Goal: Task Accomplishment & Management: Use online tool/utility

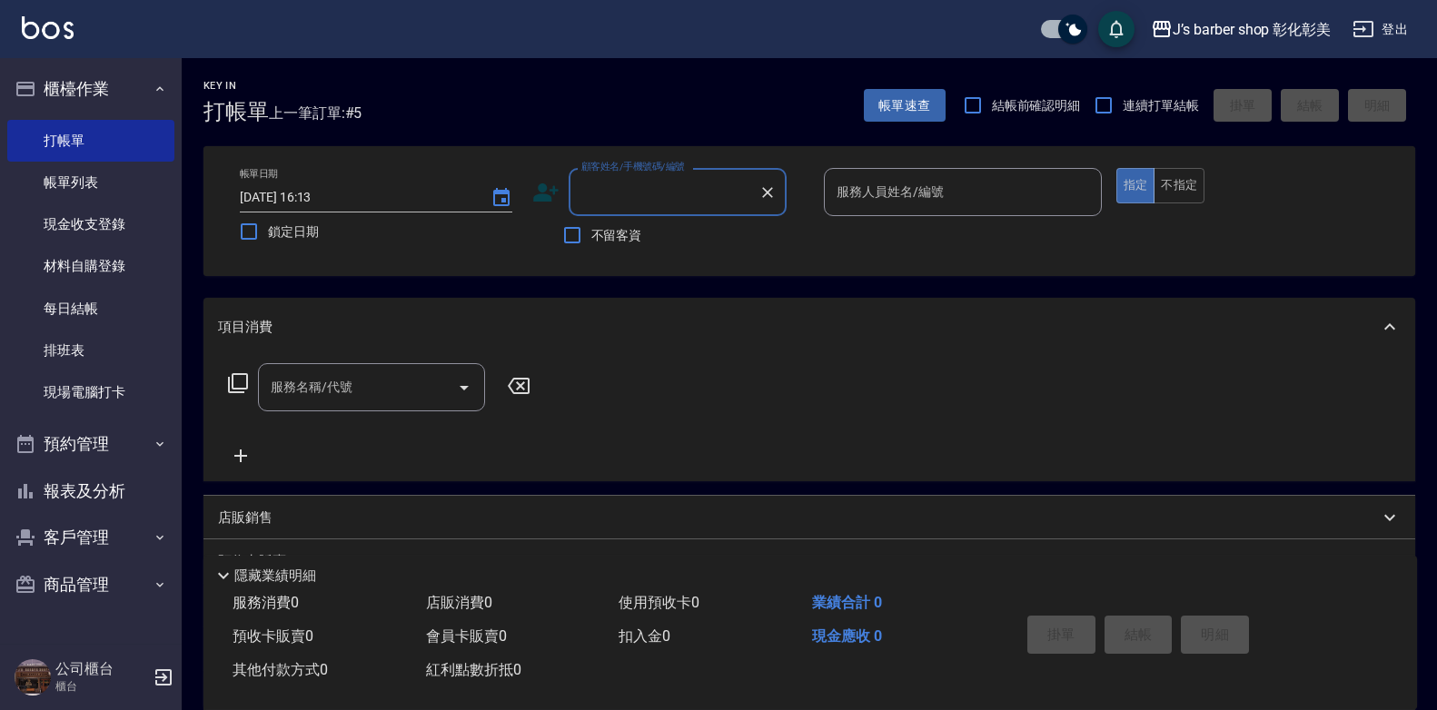
click at [604, 172] on label "顧客姓名/手機號碼/編號" at bounding box center [633, 167] width 104 height 14
click at [604, 176] on input "顧客姓名/手機號碼/編號" at bounding box center [664, 192] width 174 height 32
type input "[PERSON_NAME]老公"
click at [952, 182] on input "服務人員姓名/編號" at bounding box center [963, 192] width 262 height 32
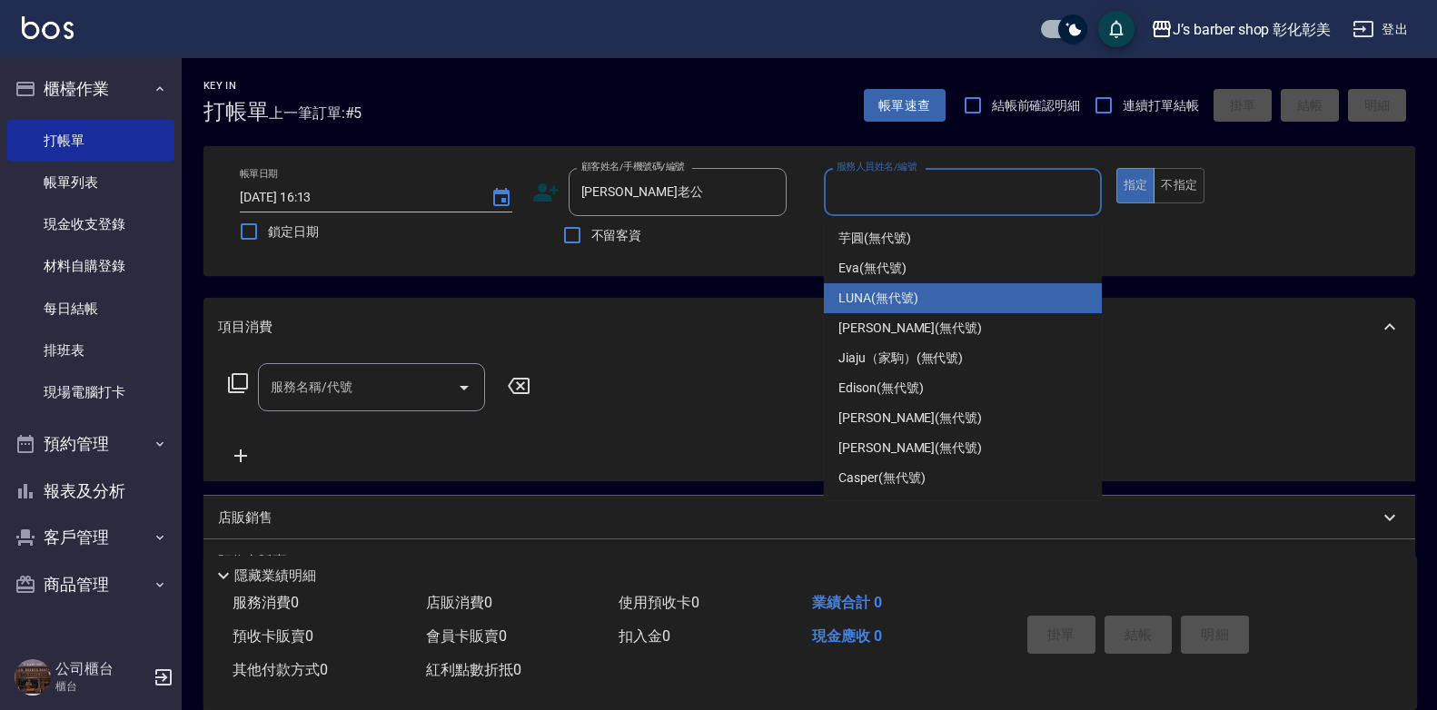
click at [973, 303] on div "LUNA (無代號)" at bounding box center [963, 298] width 278 height 30
type input "LUNA(無代號)"
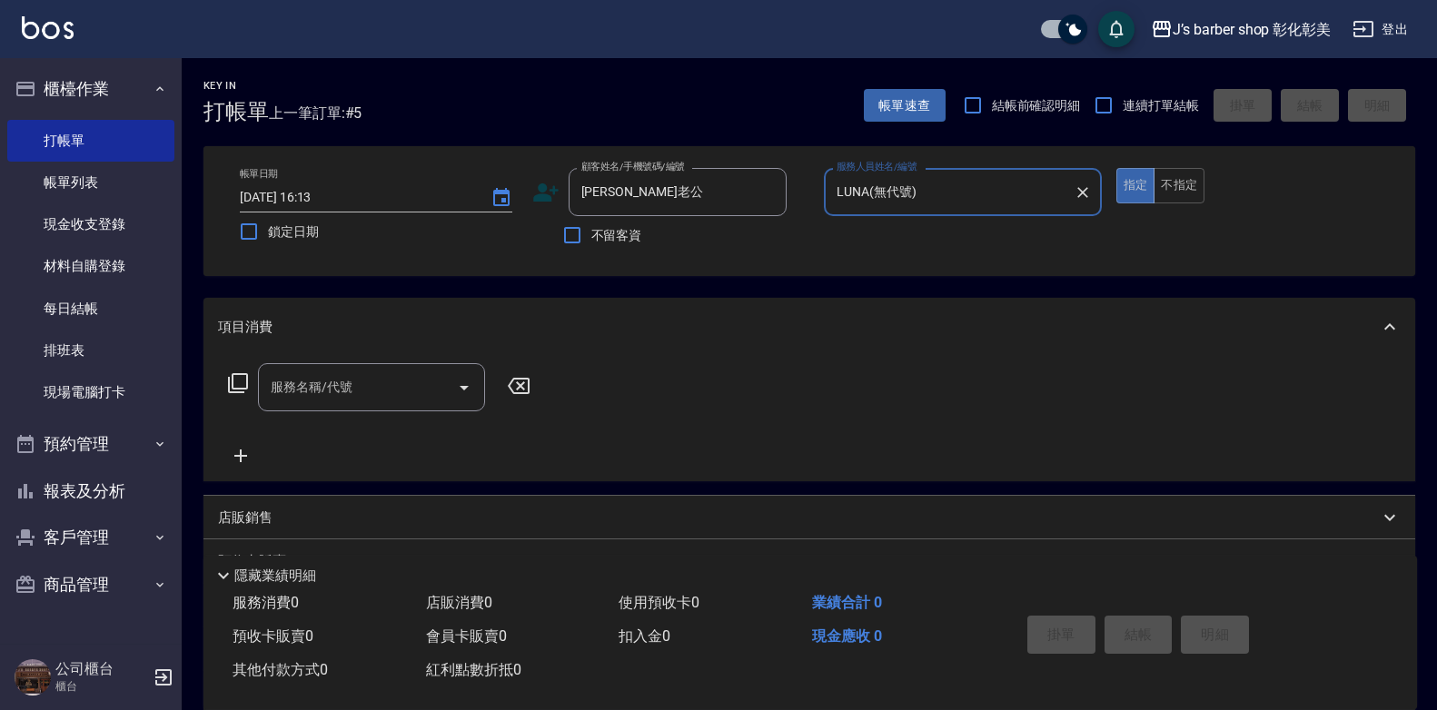
click at [309, 381] on div "服務名稱/代號 服務名稱/代號" at bounding box center [371, 387] width 227 height 48
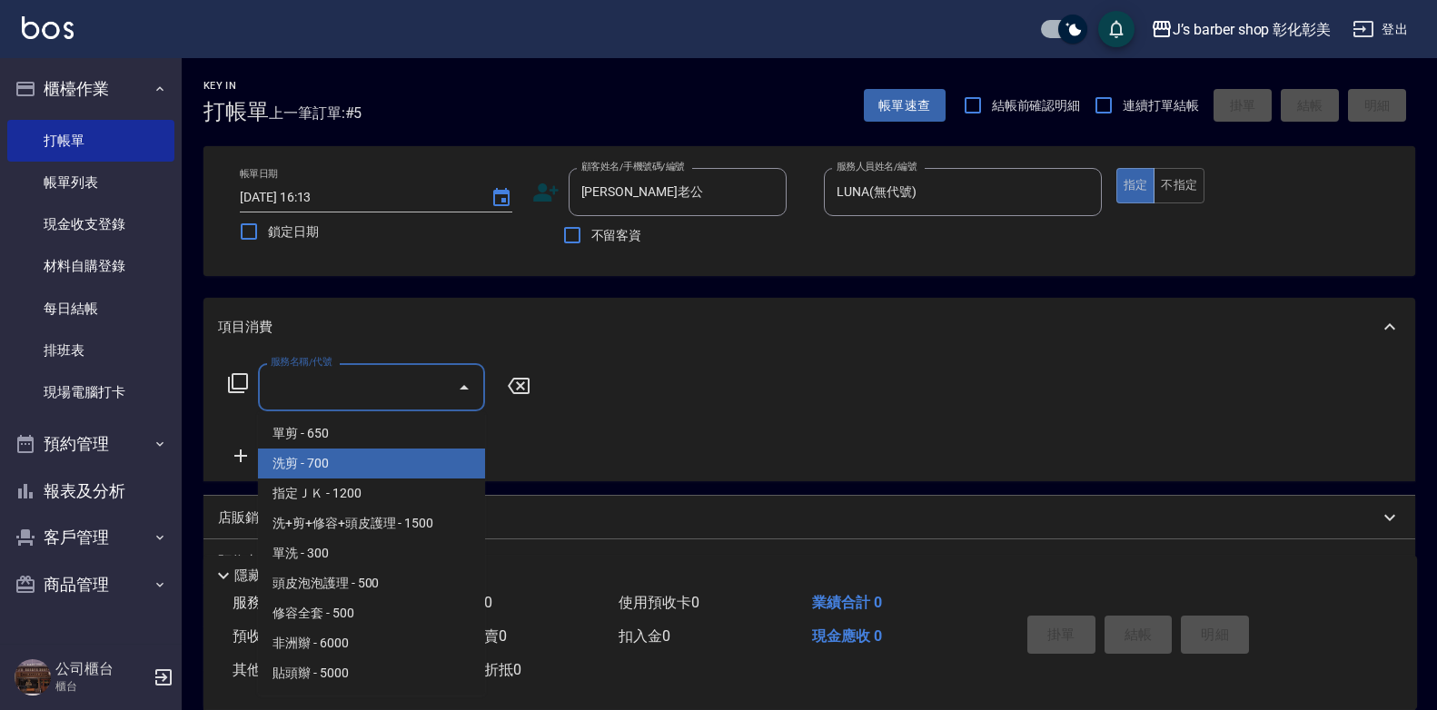
click at [344, 463] on span "洗剪 - 700" at bounding box center [371, 464] width 227 height 30
type input "洗剪(101)"
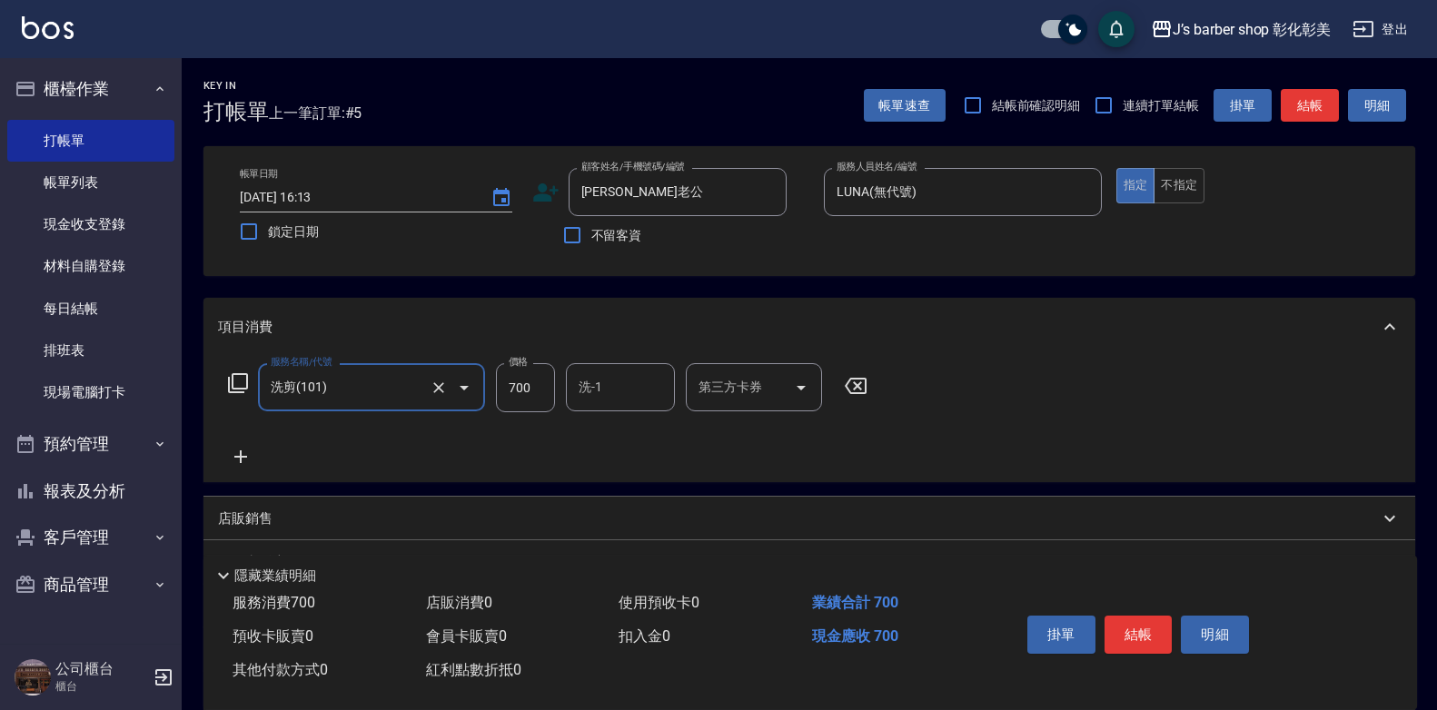
click at [553, 389] on input "700" at bounding box center [525, 387] width 59 height 49
type input "800"
click at [618, 401] on input "洗-1" at bounding box center [620, 387] width 93 height 32
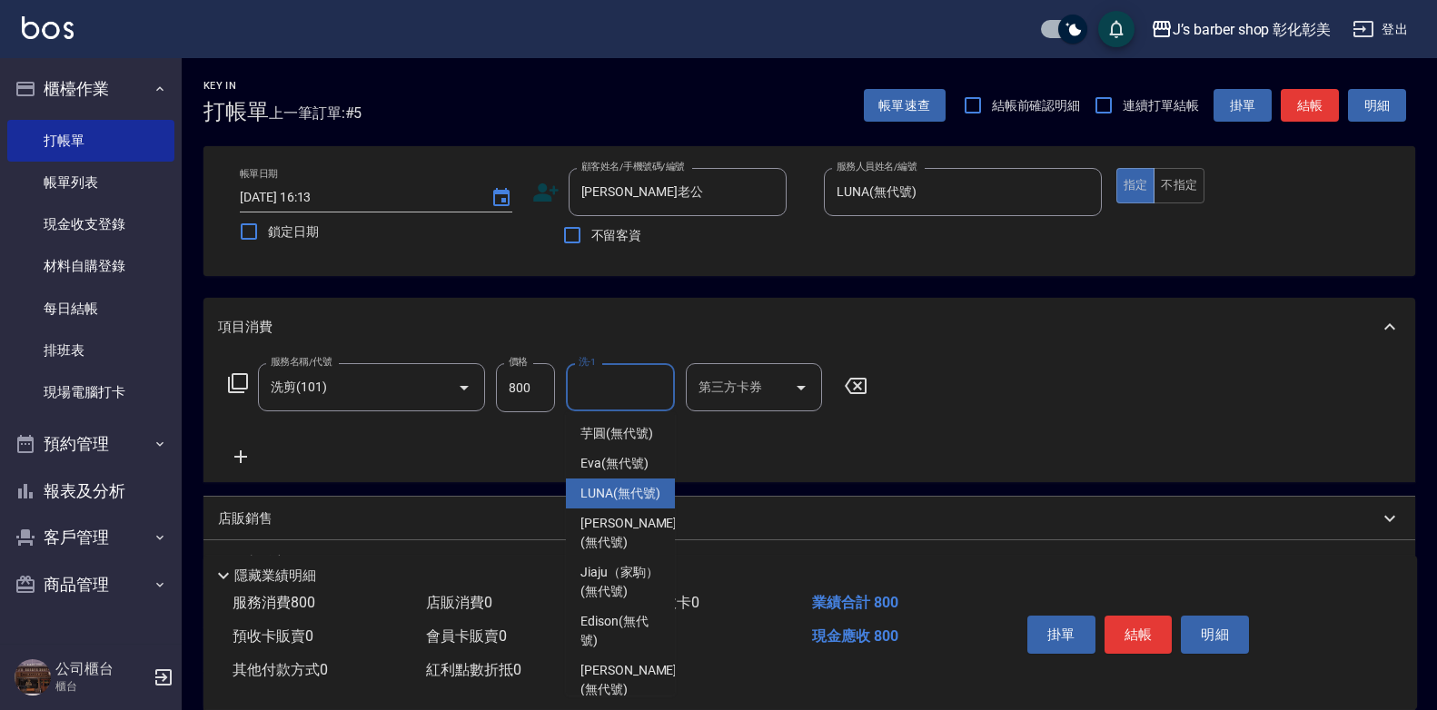
click at [631, 503] on span "LUNA (無代號)" at bounding box center [620, 493] width 80 height 19
click at [631, 510] on div "店販銷售" at bounding box center [798, 519] width 1161 height 19
type input "LUNA(無代號)"
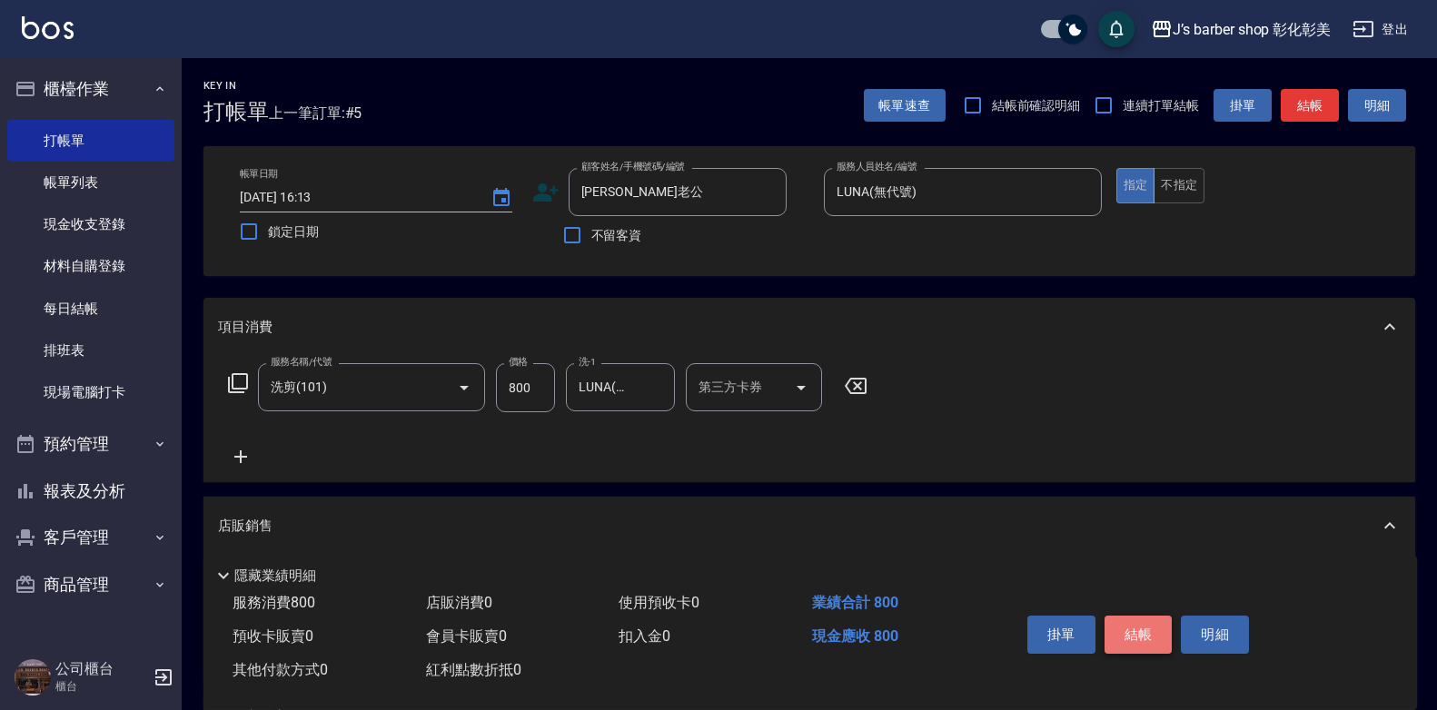
click at [1136, 617] on button "結帳" at bounding box center [1138, 635] width 68 height 38
